Goal: Information Seeking & Learning: Learn about a topic

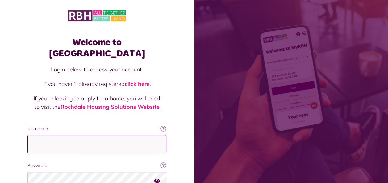
type input "**********"
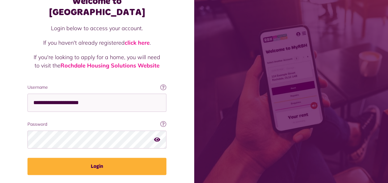
scroll to position [53, 0]
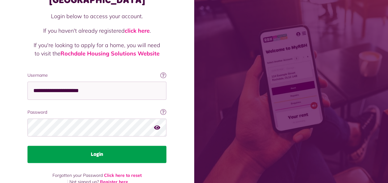
click at [91, 146] on button "Login" at bounding box center [96, 154] width 139 height 17
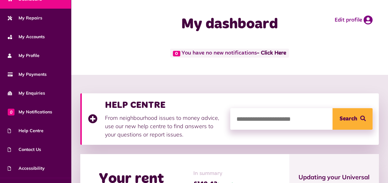
scroll to position [66, 0]
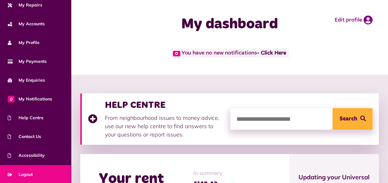
click at [25, 173] on span "Logout" at bounding box center [20, 175] width 25 height 6
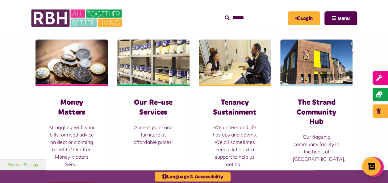
scroll to position [296, 0]
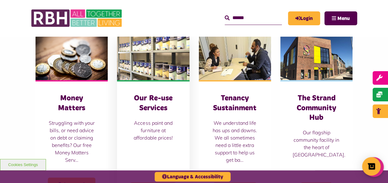
click at [155, 112] on h3 "Our Re-use Services" at bounding box center [153, 103] width 48 height 19
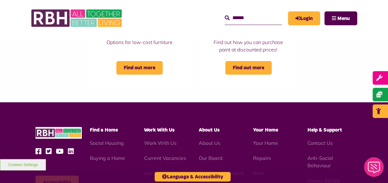
scroll to position [193, 0]
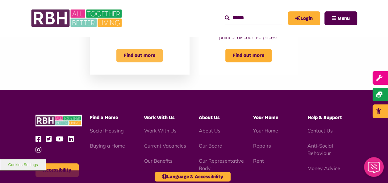
click at [138, 58] on span "Find out more" at bounding box center [139, 56] width 46 height 14
